Goal: Navigation & Orientation: Find specific page/section

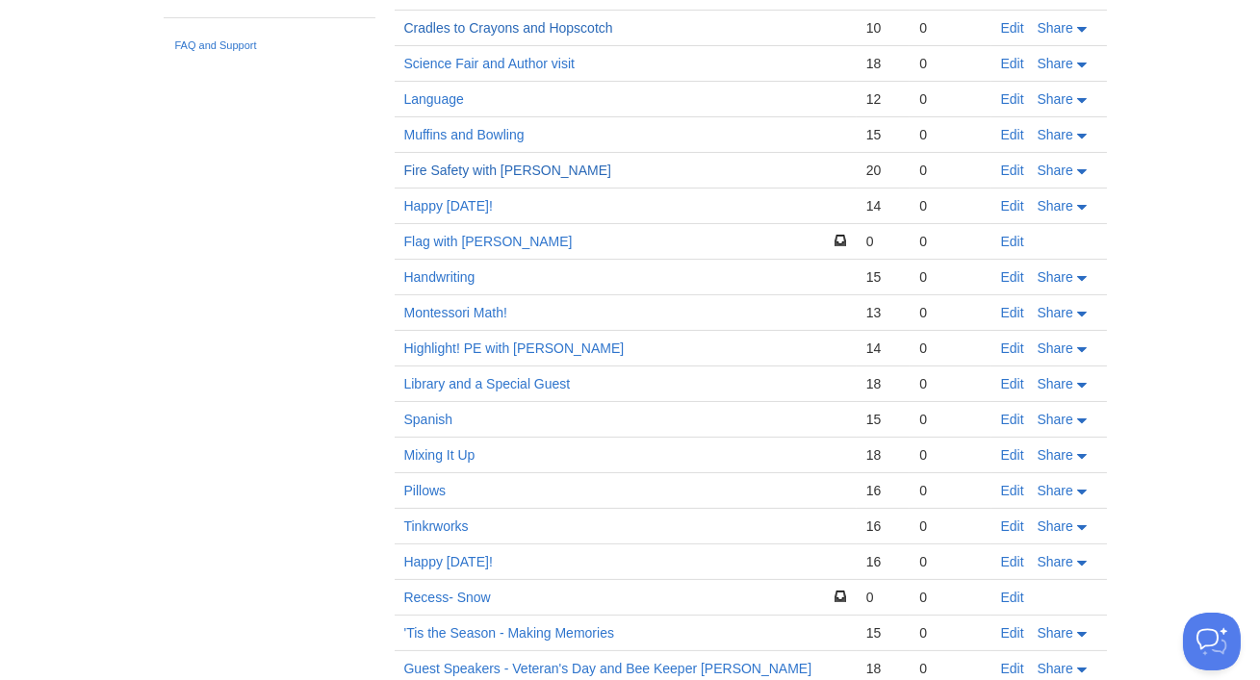
scroll to position [700, 0]
click at [435, 491] on link "Pillows" at bounding box center [425, 488] width 42 height 15
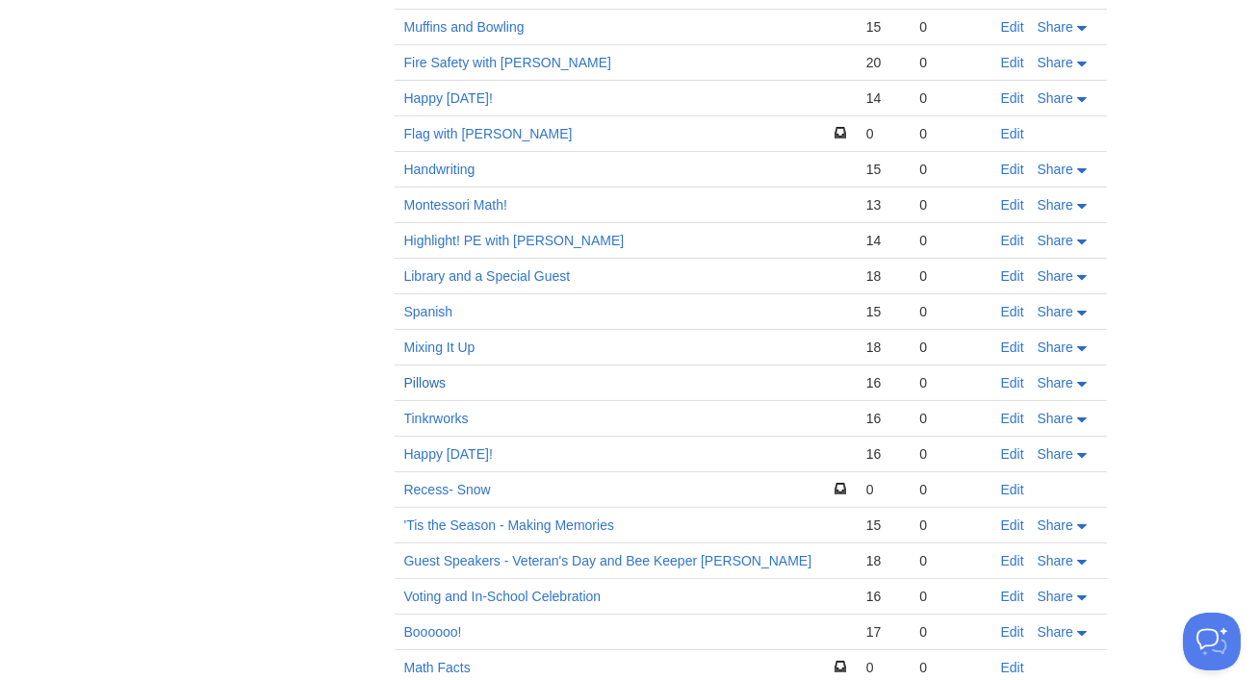
scroll to position [807, 0]
click at [438, 446] on link "Happy [DATE]!" at bounding box center [448, 453] width 89 height 15
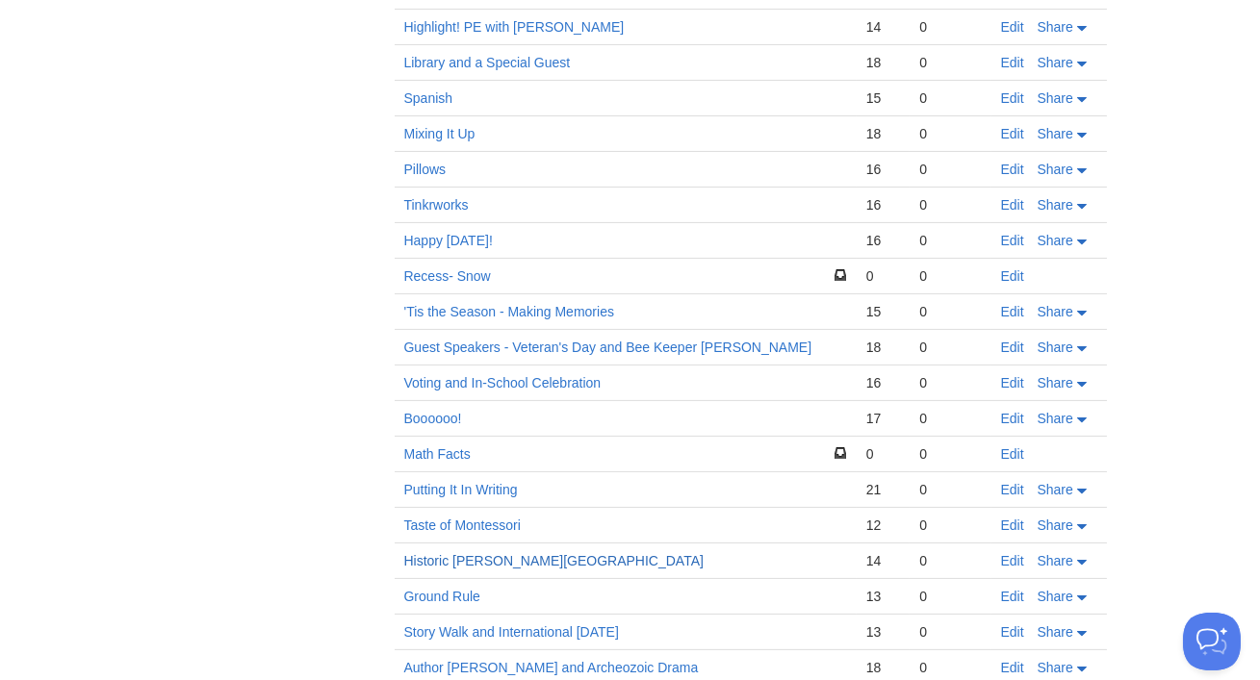
click at [475, 553] on link "Historic [PERSON_NAME][GEOGRAPHIC_DATA]" at bounding box center [553, 560] width 299 height 15
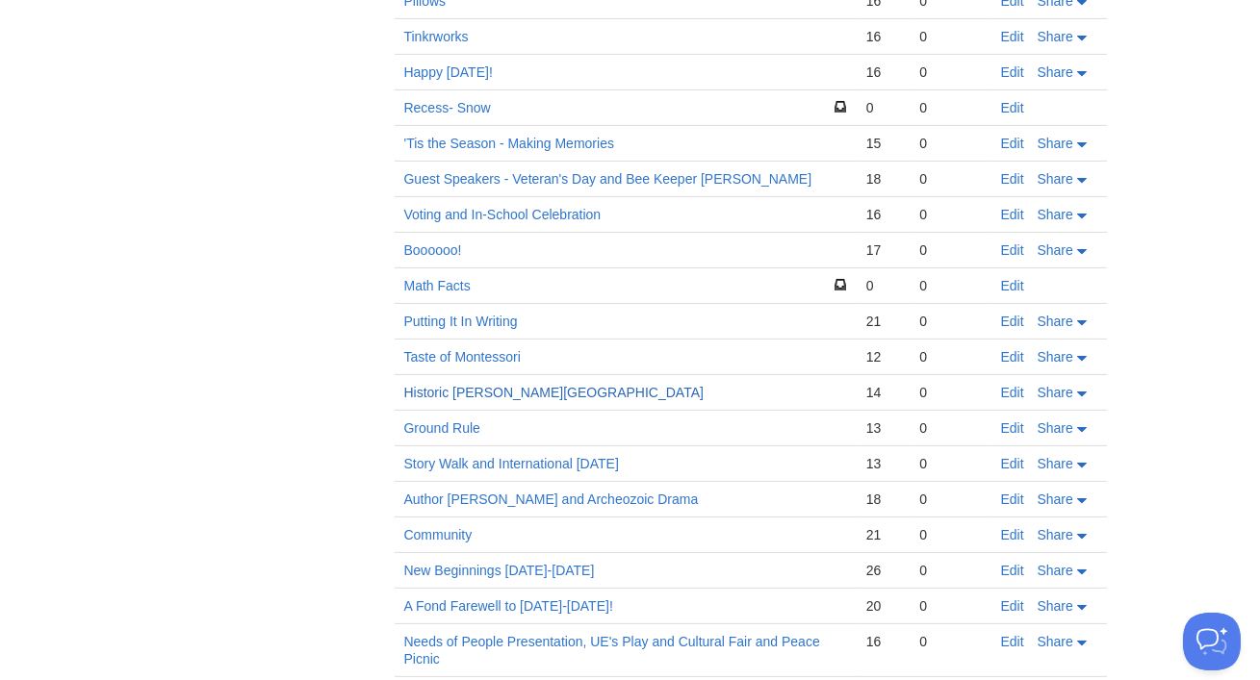
scroll to position [1189, 0]
click at [598, 502] on td "Author [PERSON_NAME] and Archeozoic Drama" at bounding box center [626, 499] width 462 height 36
click at [594, 497] on link "Author [PERSON_NAME] and Archeozoic Drama" at bounding box center [551, 498] width 295 height 15
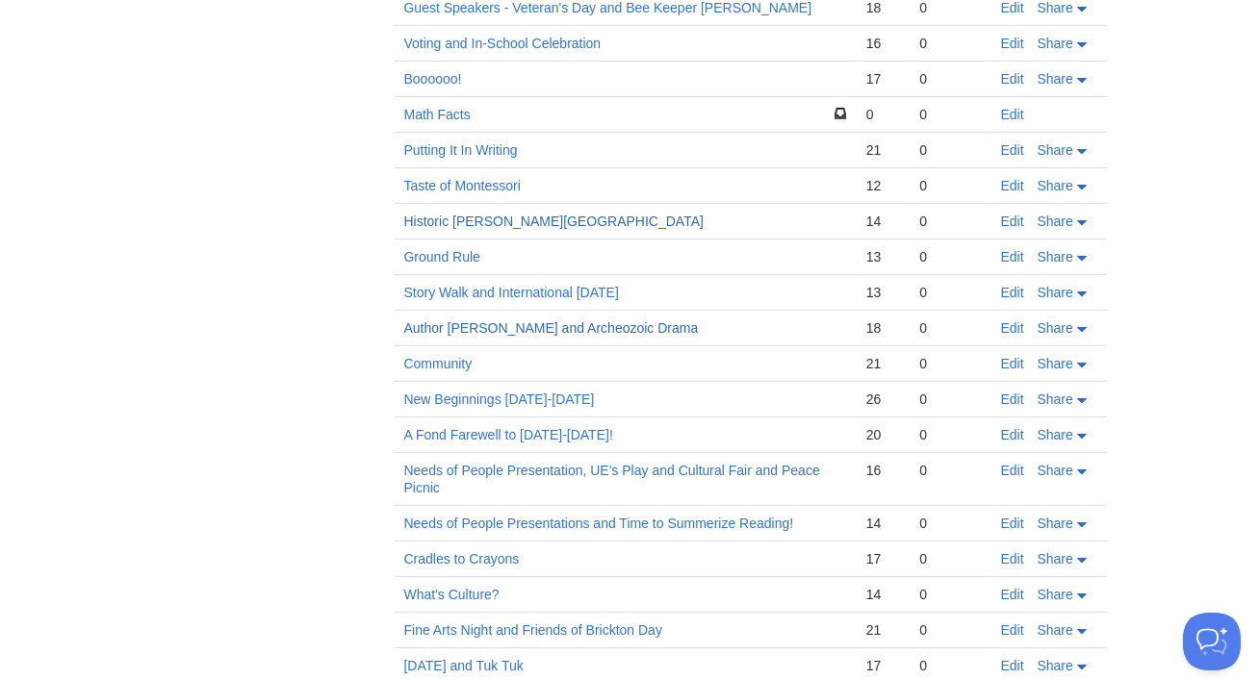
scroll to position [1363, 0]
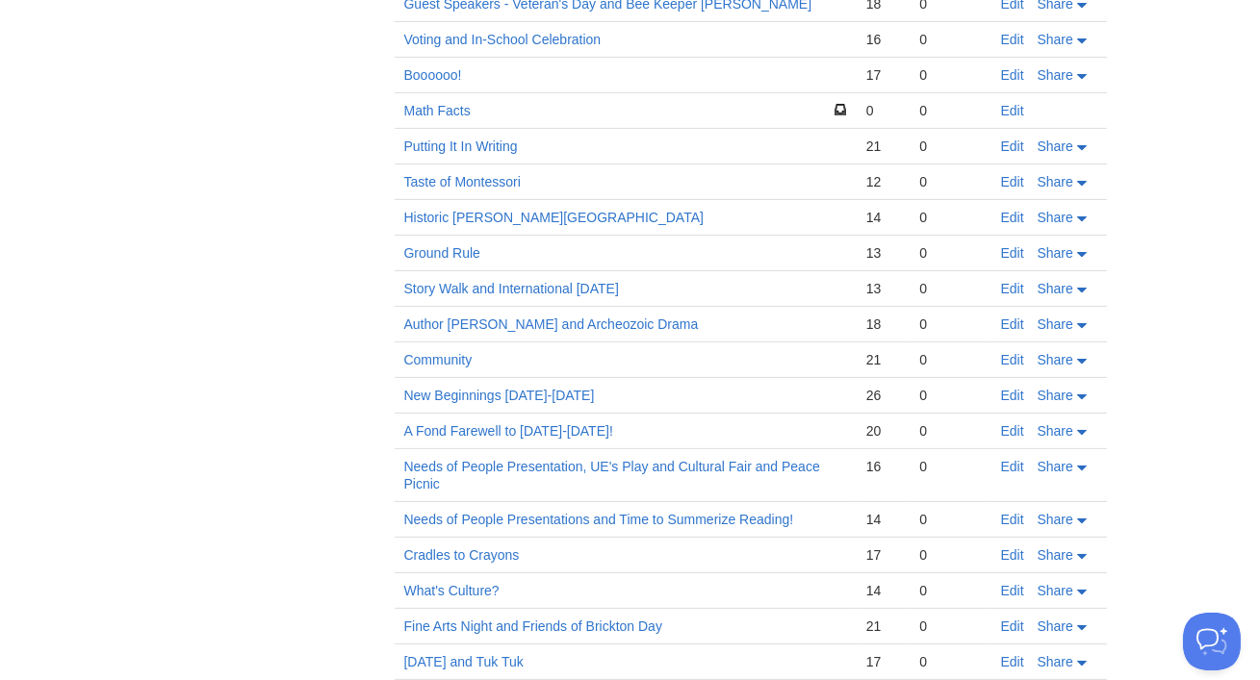
click at [459, 600] on td "What's Culture?" at bounding box center [626, 592] width 462 height 36
click at [459, 592] on link "What's Culture?" at bounding box center [451, 590] width 95 height 15
click at [687, 461] on link "Needs of People Presentation, UE's Play and Cultural Fair and Peace Picnic" at bounding box center [612, 475] width 416 height 33
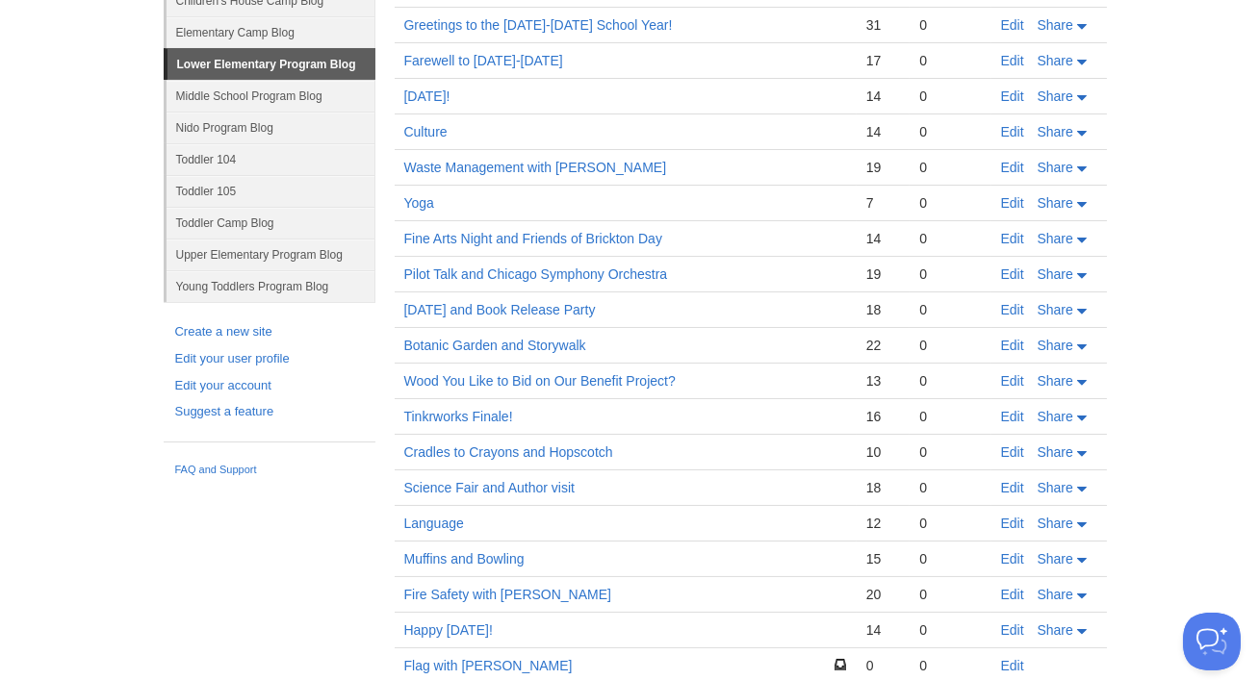
scroll to position [0, 0]
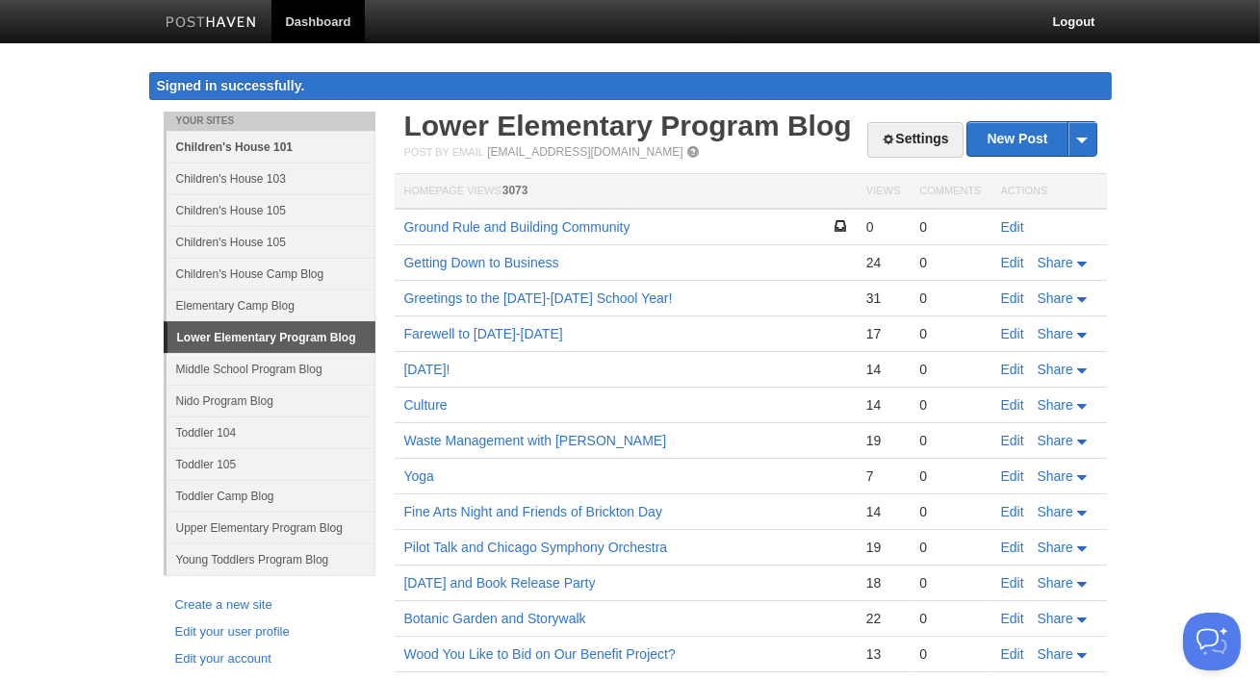
click at [232, 146] on link "Children's House 101" at bounding box center [271, 147] width 209 height 32
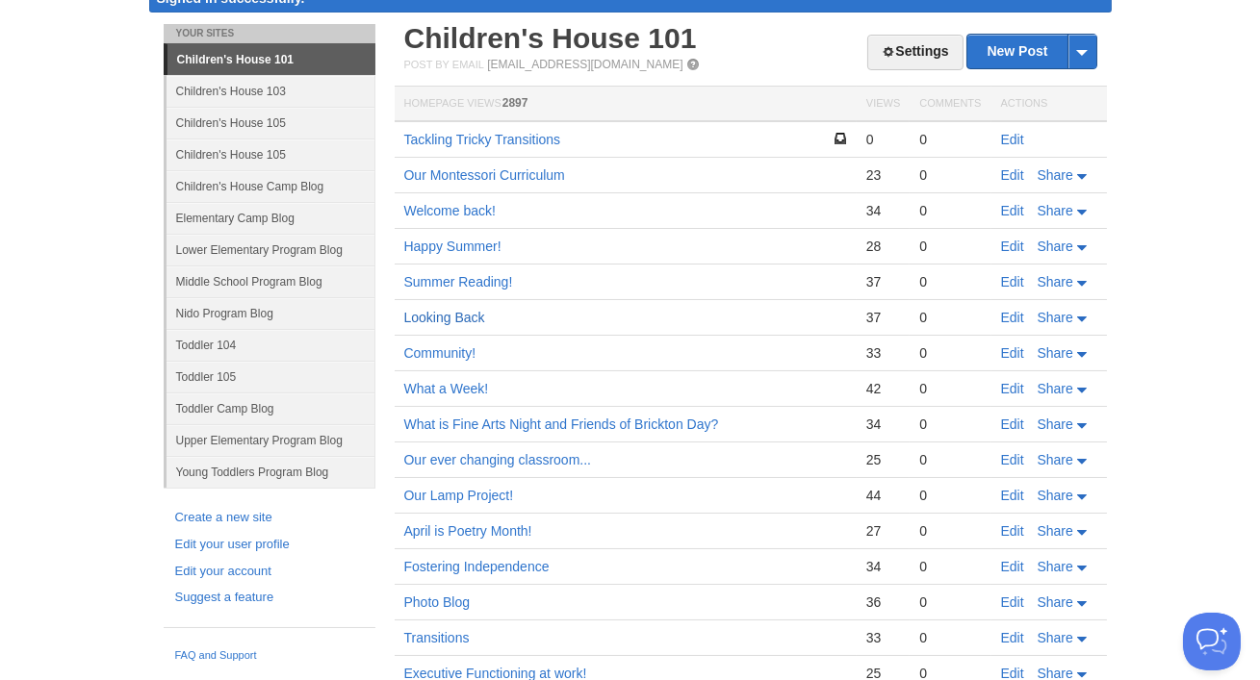
scroll to position [101, 0]
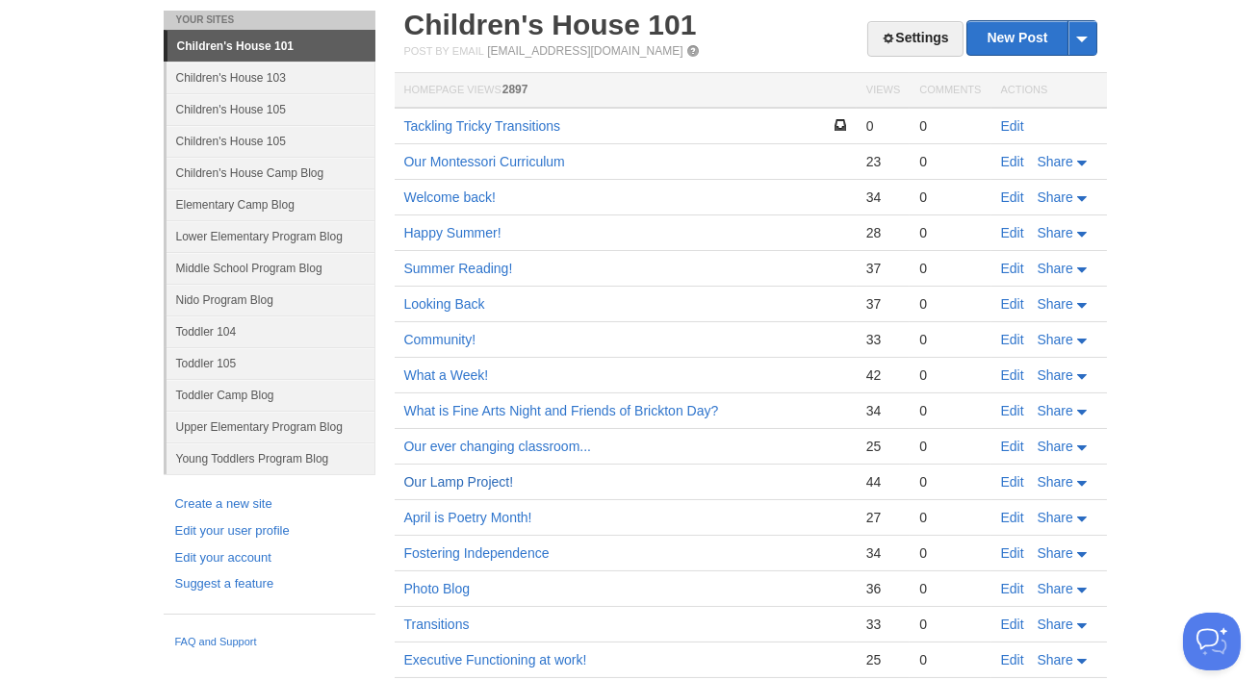
click at [461, 474] on link "Our Lamp Project!" at bounding box center [459, 481] width 110 height 15
click at [271, 74] on link "Children's House 103" at bounding box center [271, 78] width 209 height 32
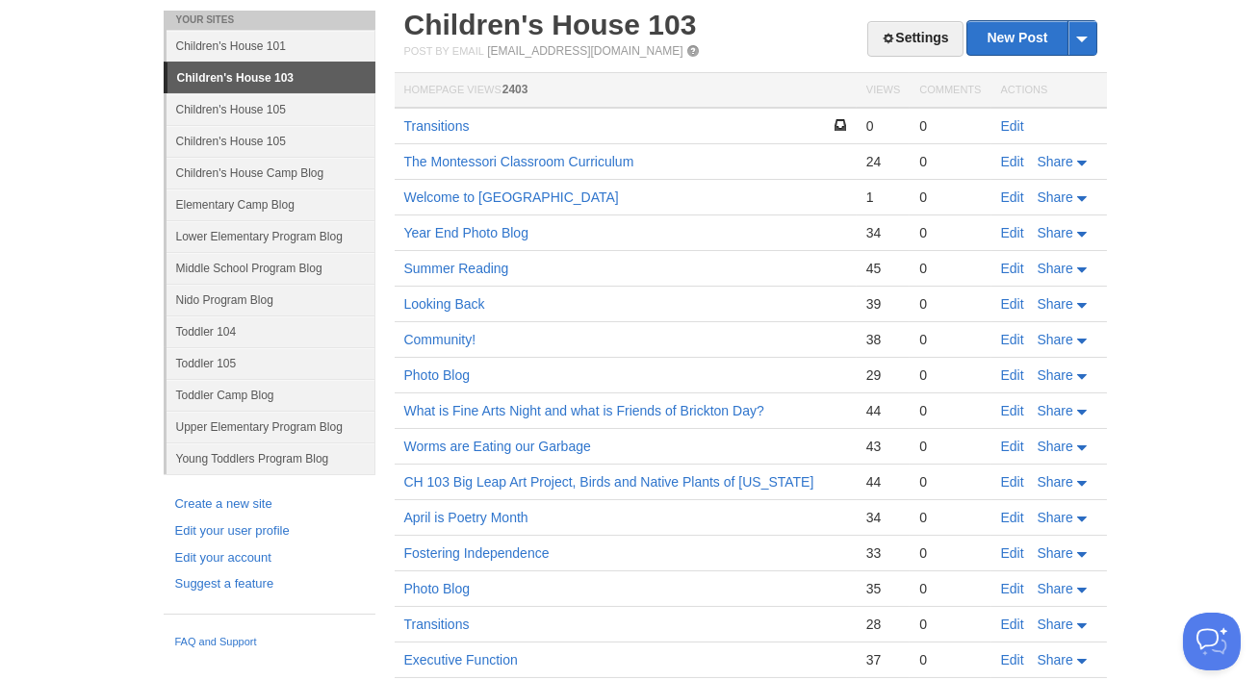
scroll to position [111, 0]
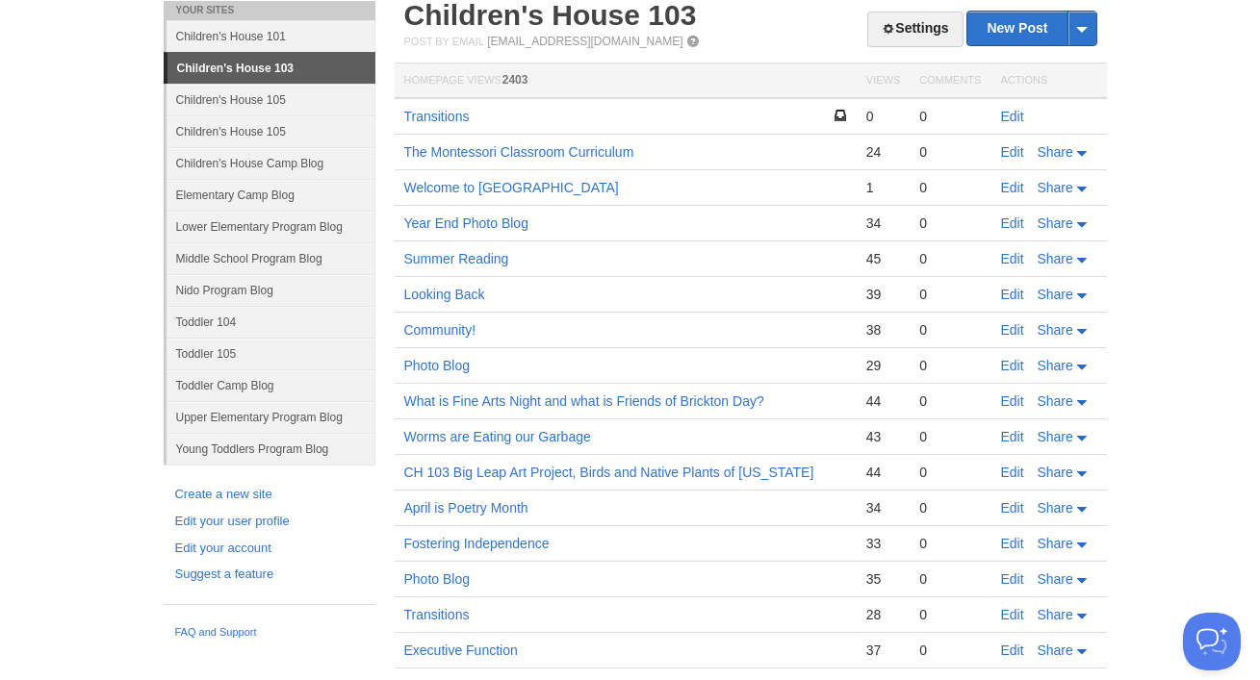
click at [302, 73] on link "Children's House 103" at bounding box center [271, 68] width 208 height 31
click at [278, 45] on link "Children's House 101" at bounding box center [271, 36] width 209 height 32
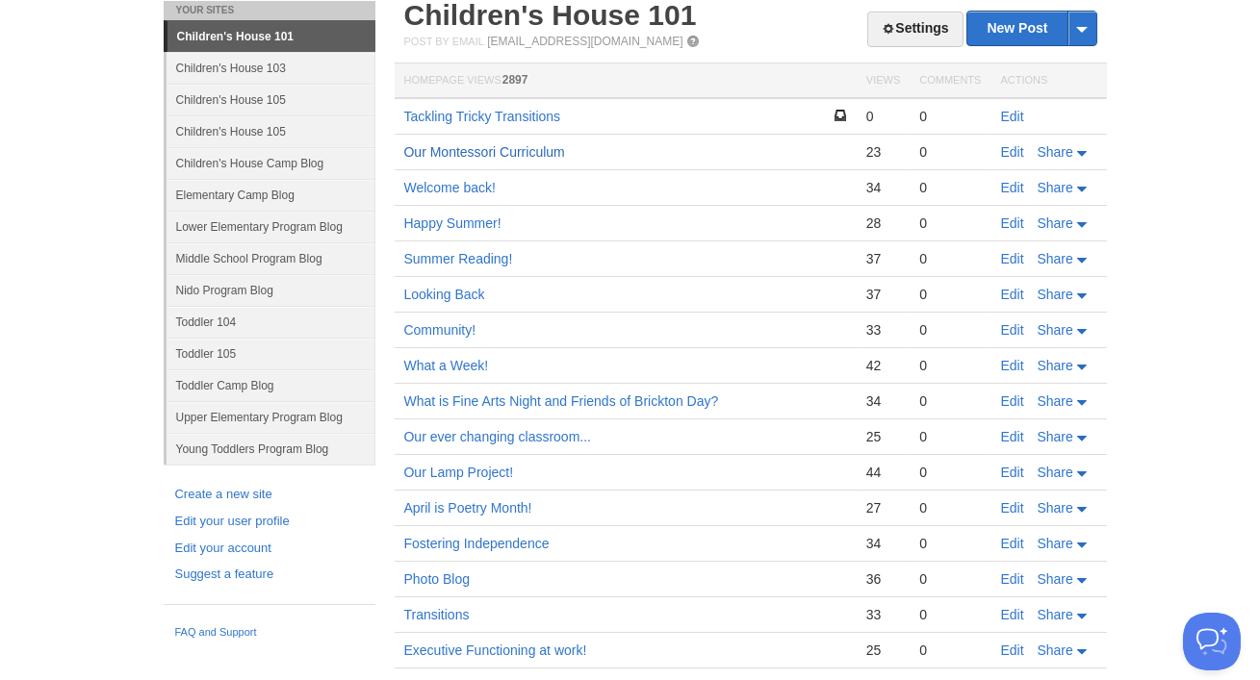
click at [554, 154] on link "Our Montessori Curriculum" at bounding box center [484, 151] width 161 height 15
click at [447, 152] on link "Our Montessori Curriculum" at bounding box center [484, 151] width 161 height 15
click at [483, 191] on link "Welcome back!" at bounding box center [449, 187] width 91 height 15
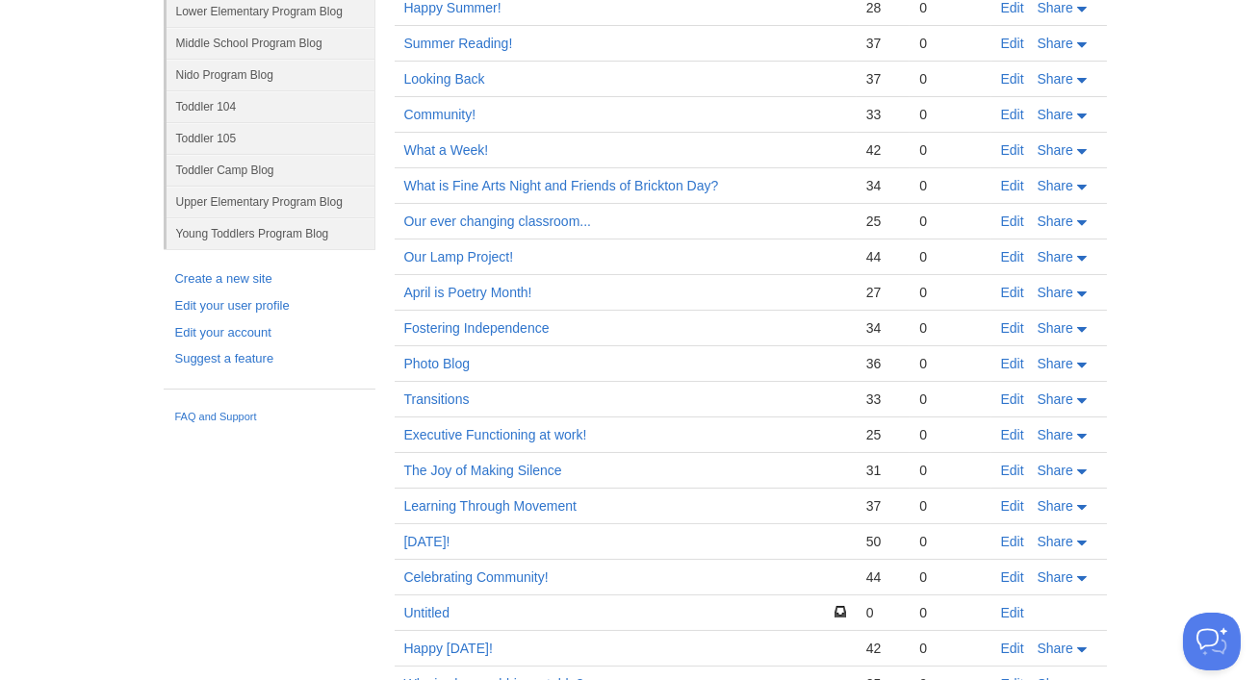
scroll to position [326, 0]
click at [418, 77] on link "Looking Back" at bounding box center [444, 78] width 81 height 15
